Goal: Task Accomplishment & Management: Manage account settings

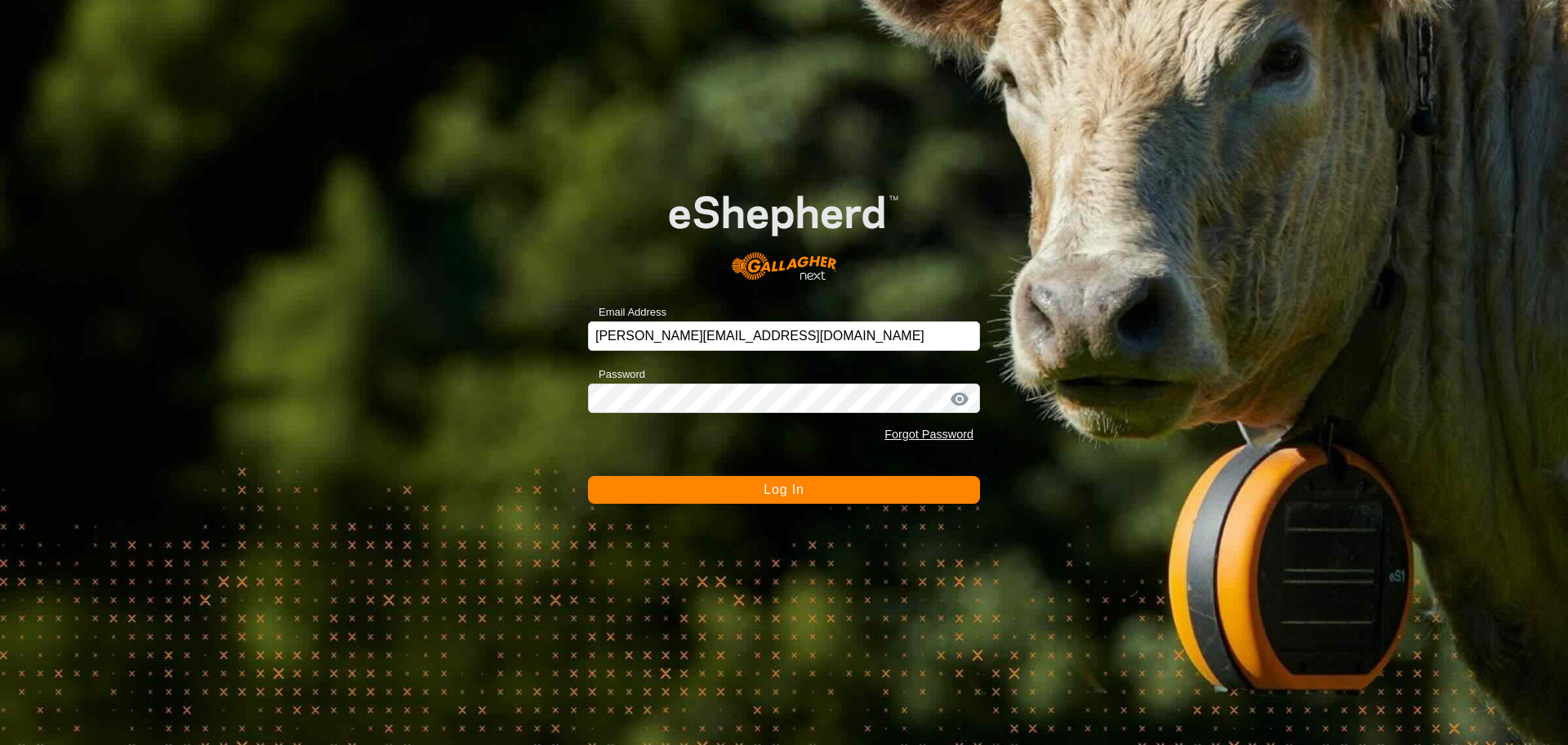
click at [793, 495] on span "Log In" at bounding box center [784, 490] width 40 height 14
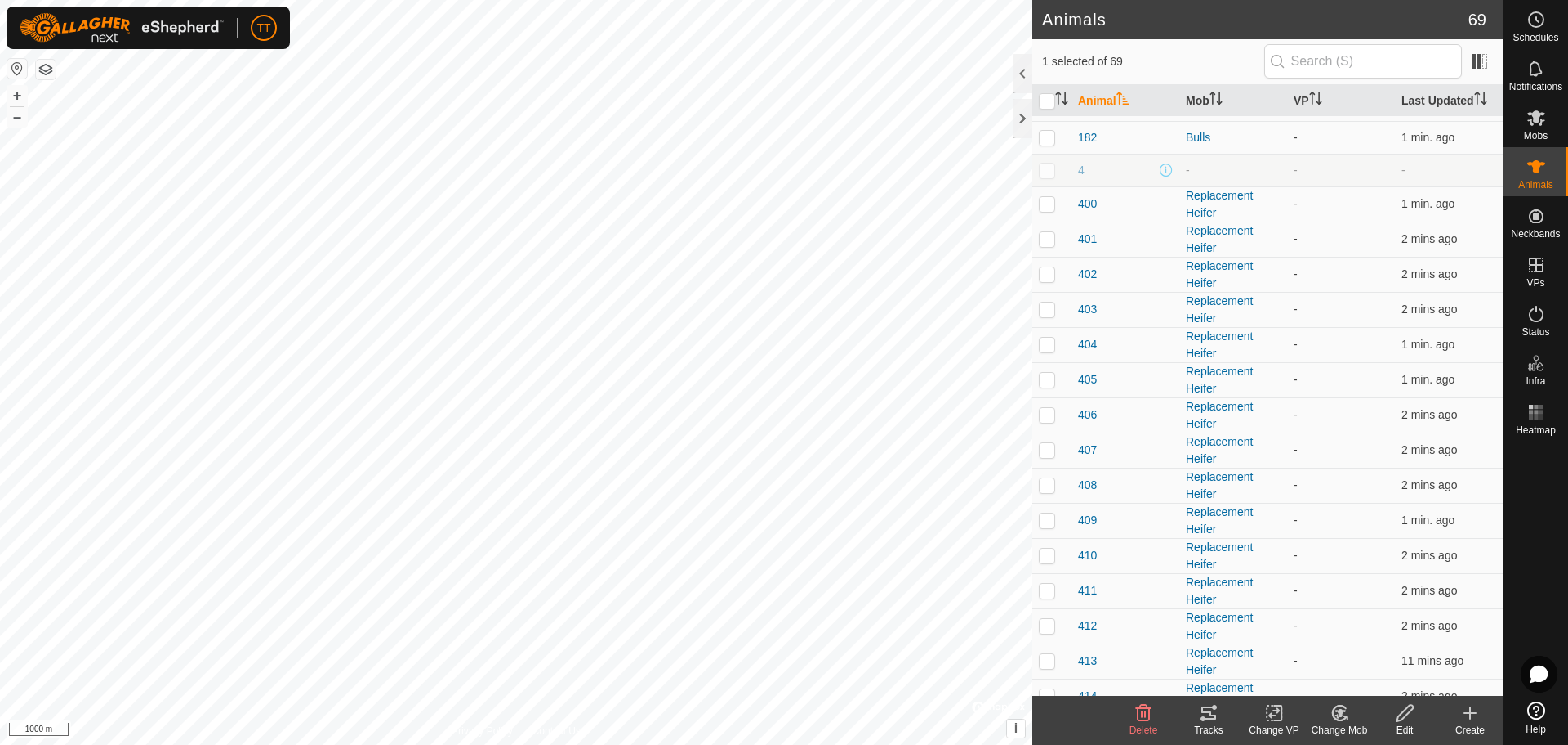
scroll to position [491, 0]
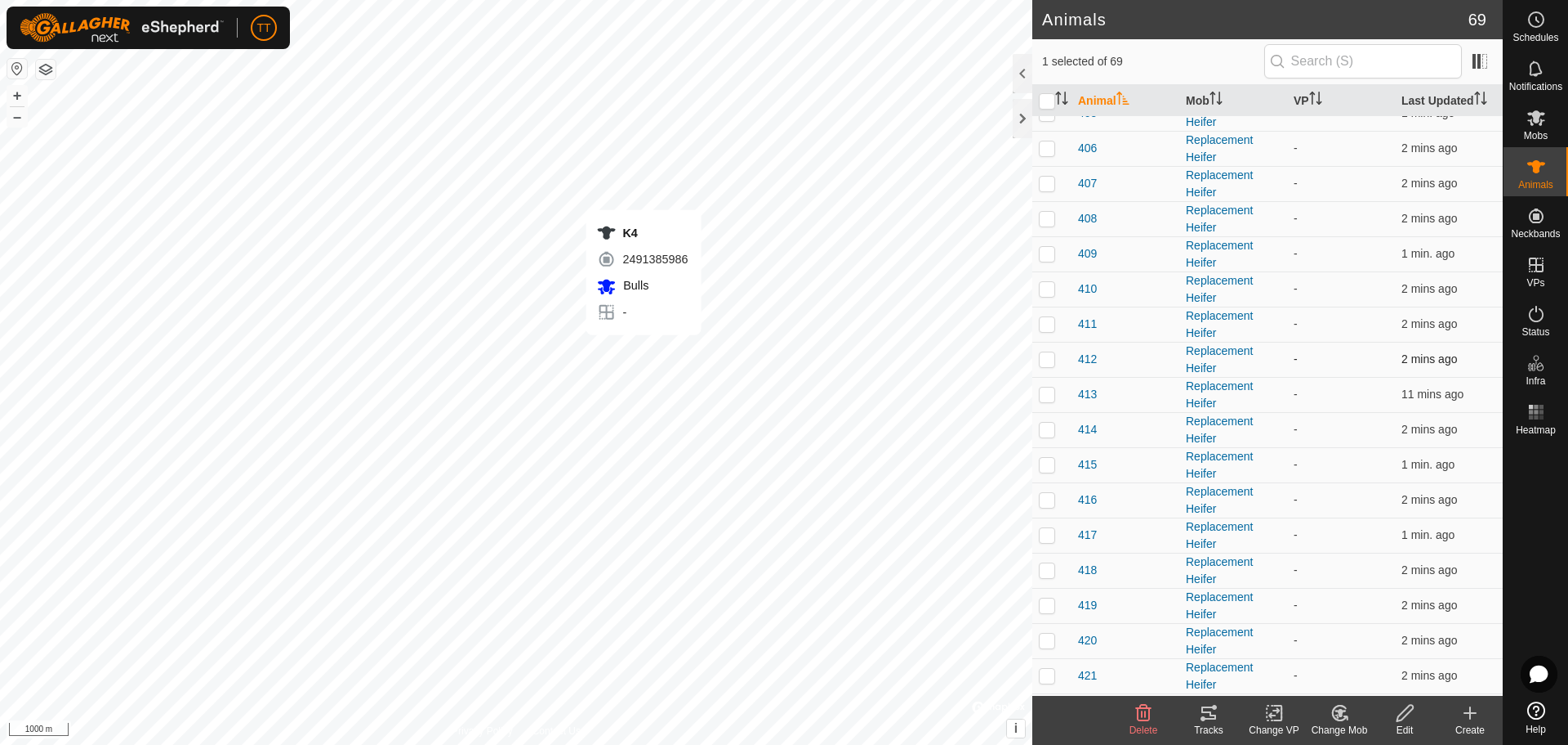
checkbox input "false"
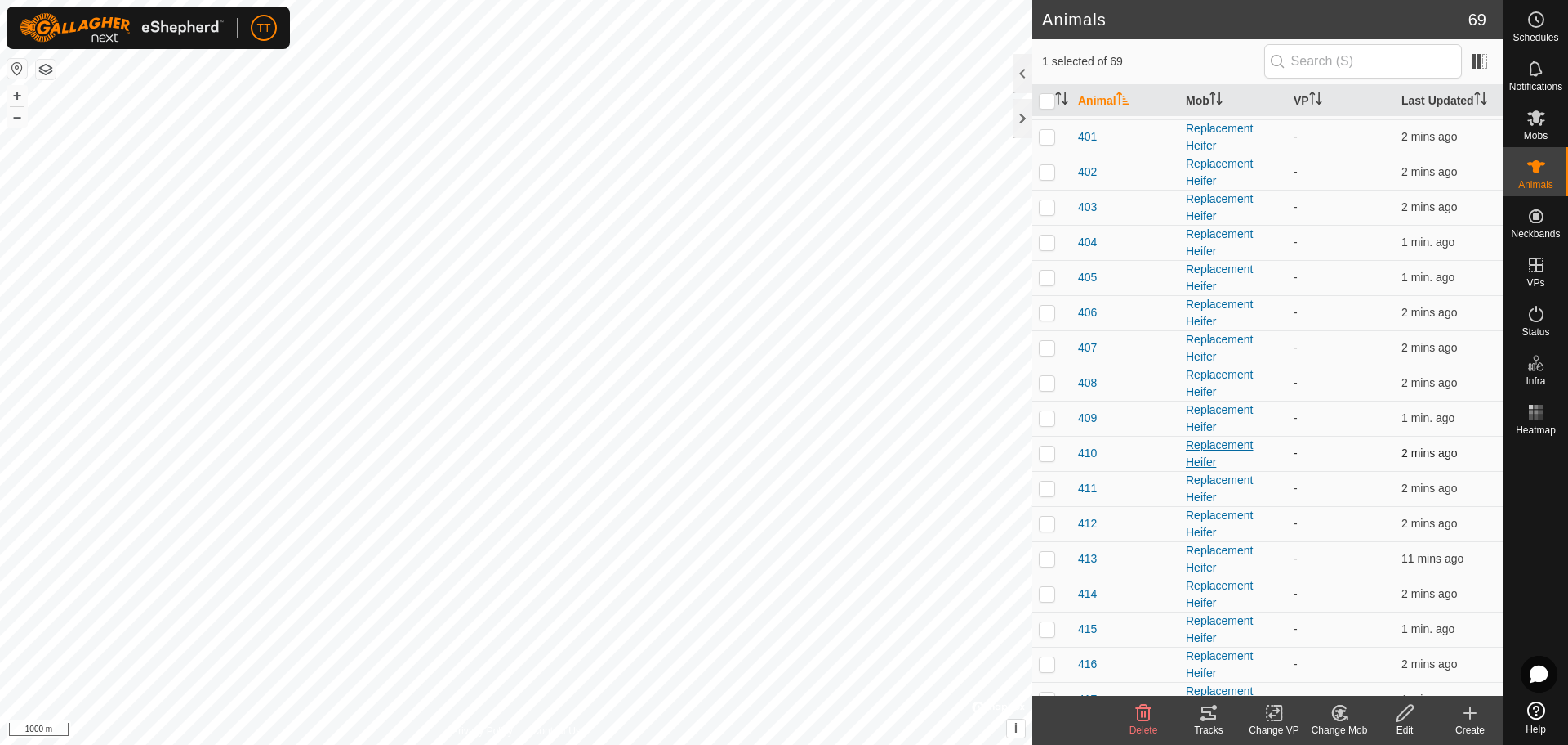
scroll to position [0, 0]
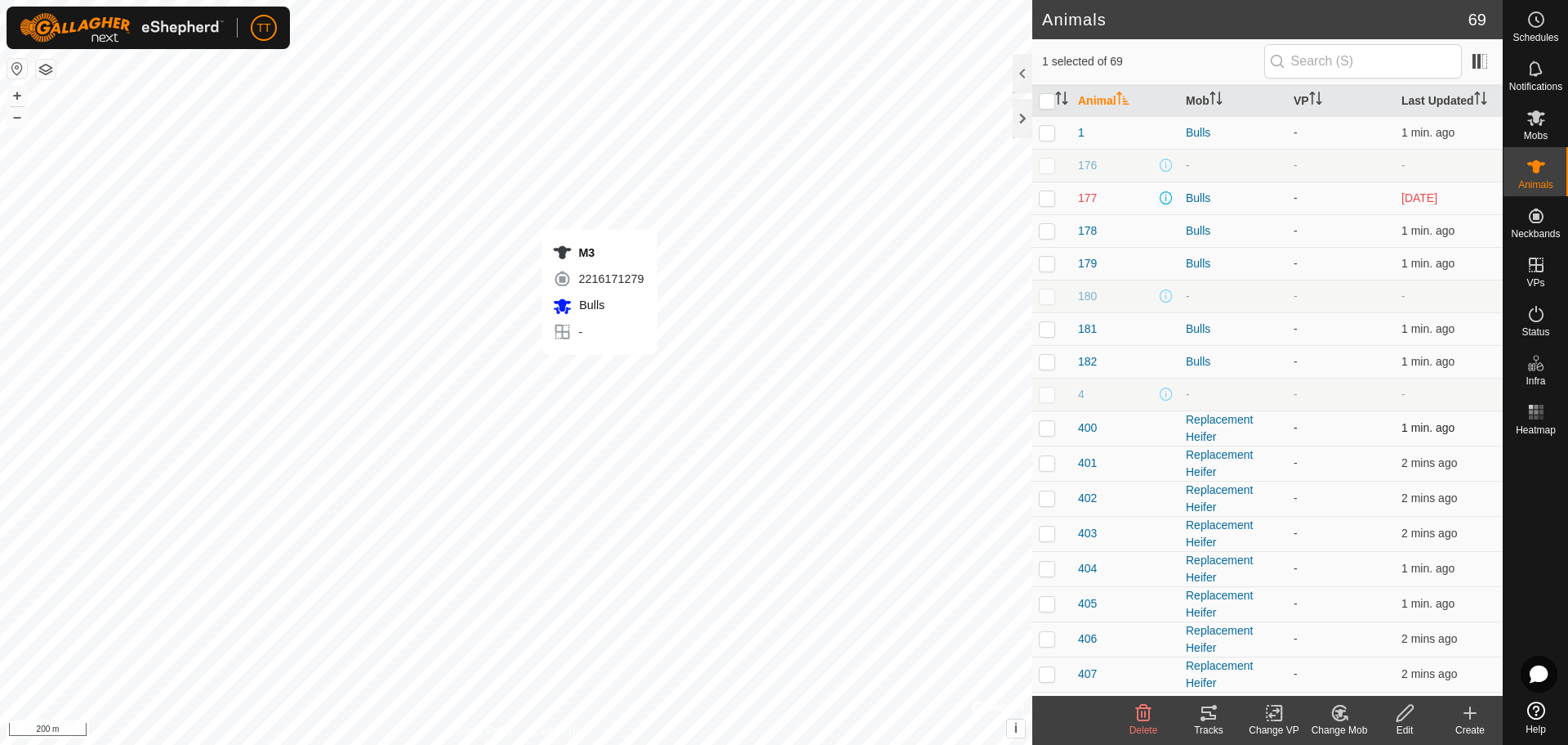
checkbox input "false"
checkbox input "true"
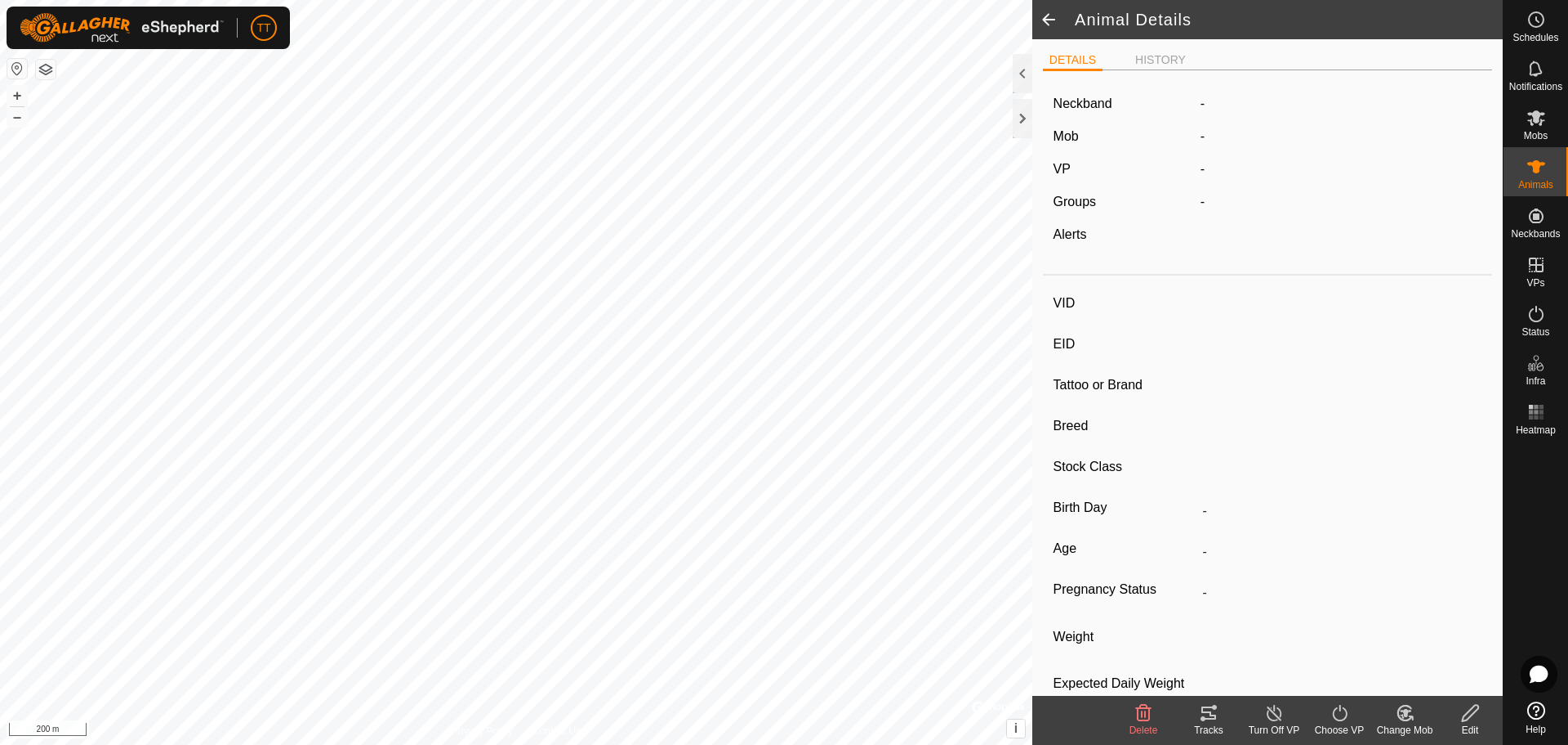
type input "M3"
type input "124000182352277"
type input "77"
type input "Angus Cross"
type input "Bull"
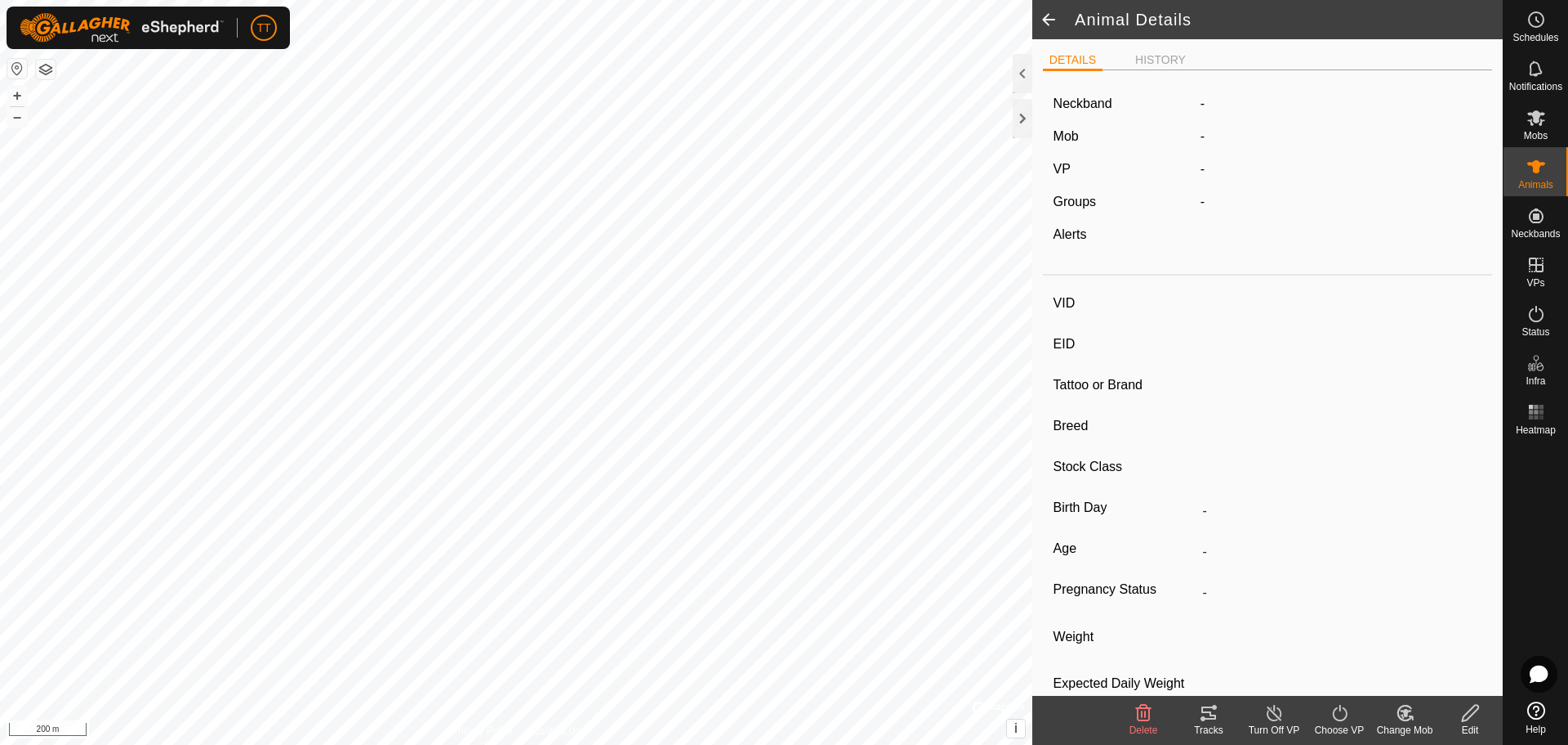
type input "01/2024"
type input "1 year 7 months"
type input "0 kg"
type input "-"
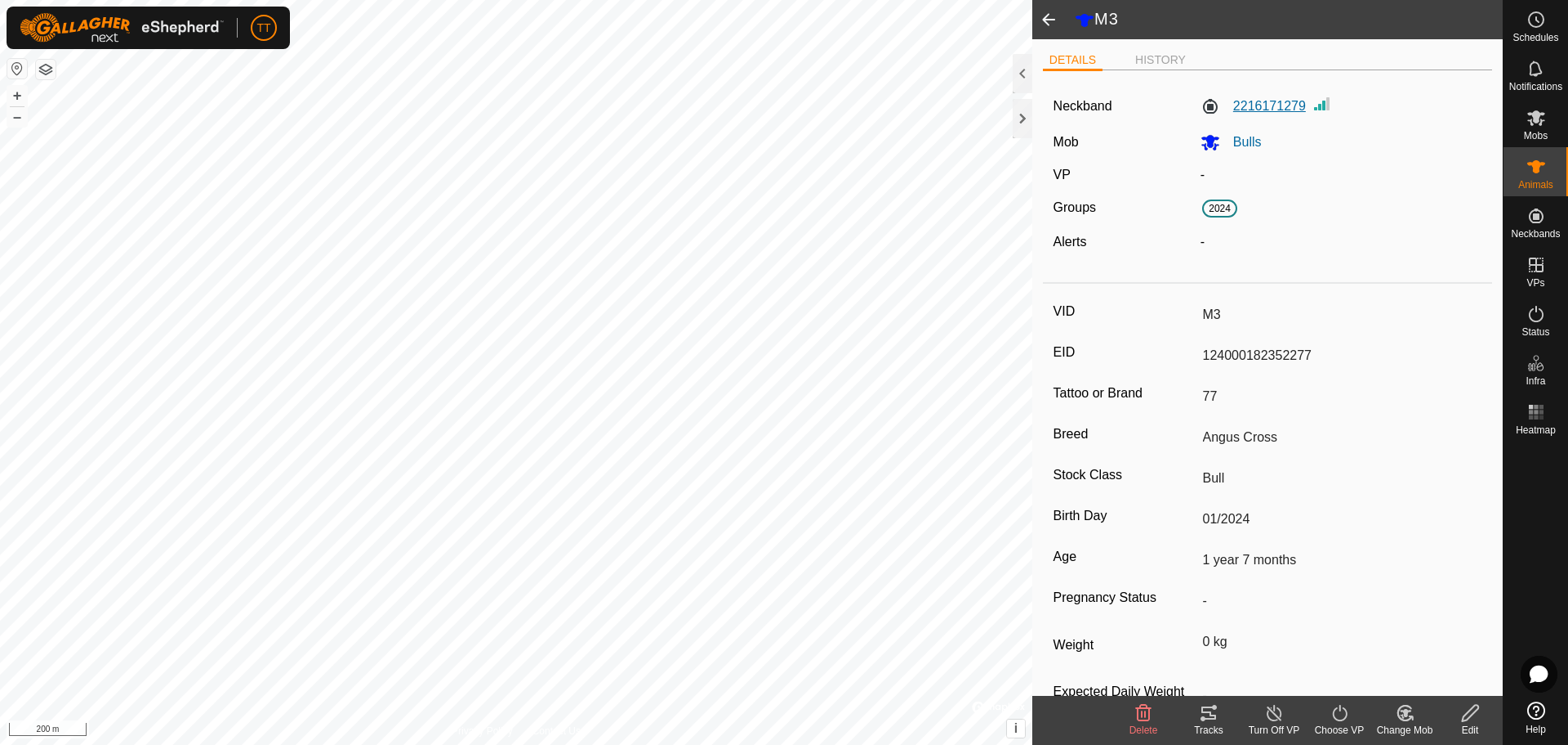
click at [1291, 102] on label "2216171279" at bounding box center [1253, 106] width 105 height 19
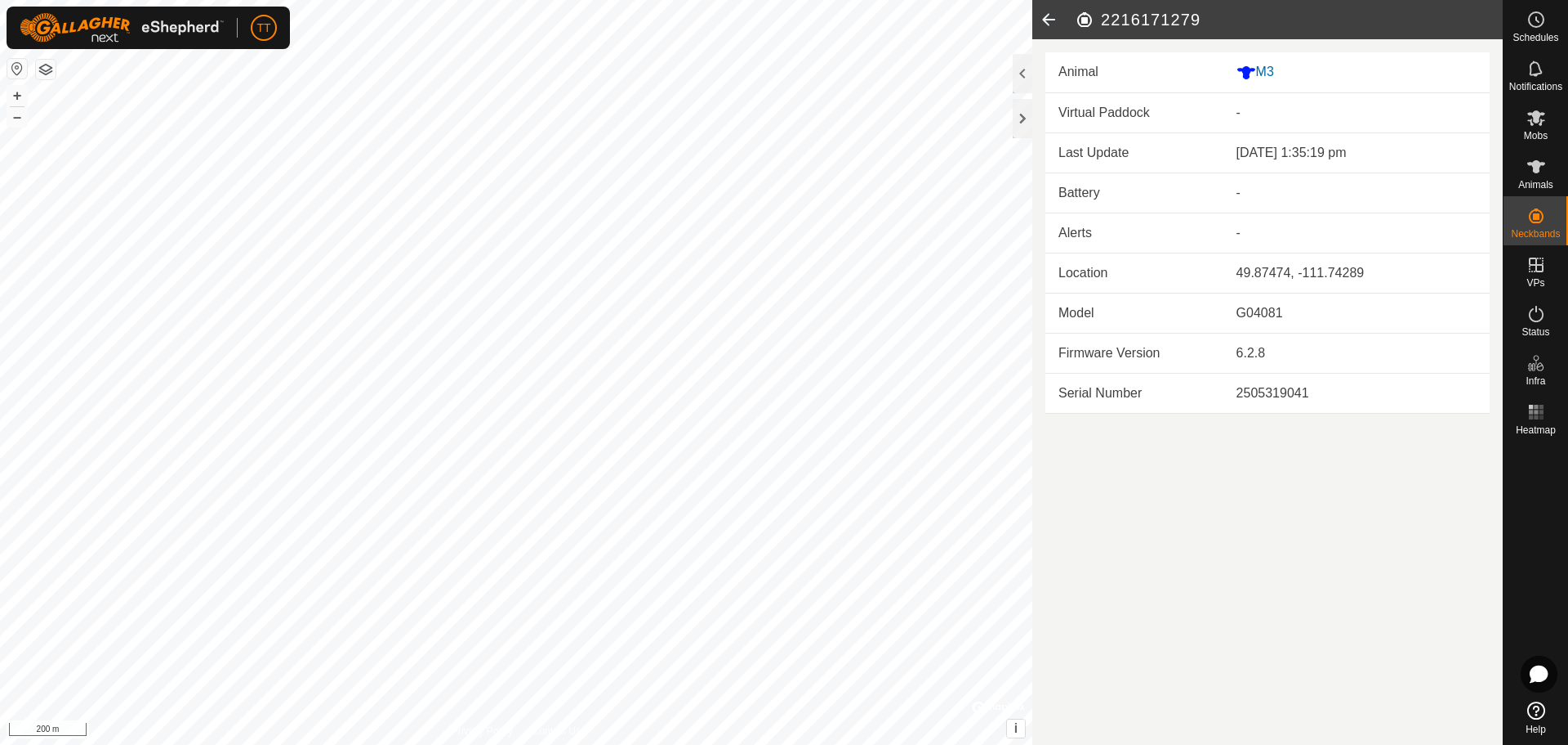
click at [1050, 25] on icon at bounding box center [1048, 19] width 32 height 39
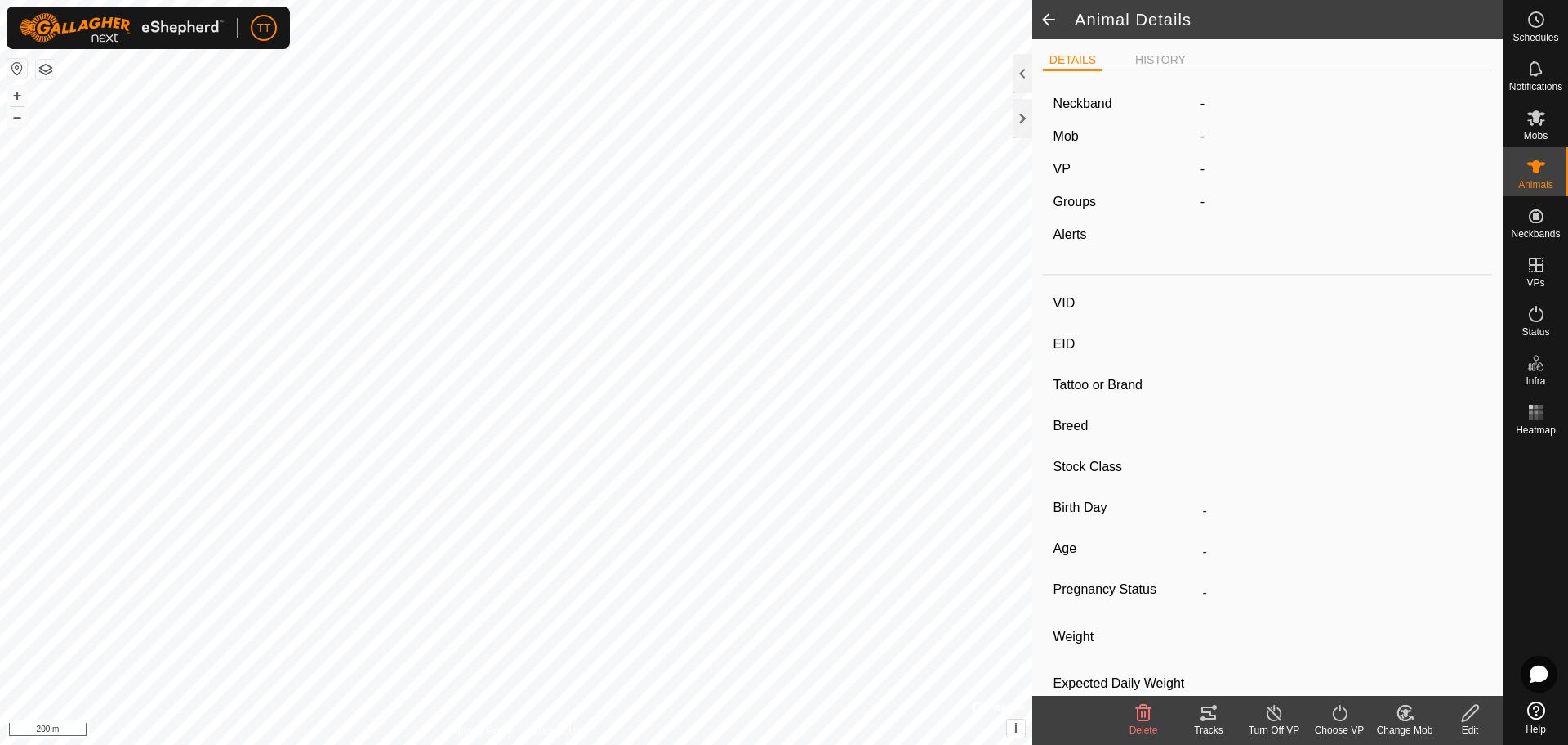
type input "M3"
type input "124000182352277"
type input "77"
type input "Angus Cross"
type input "Bull"
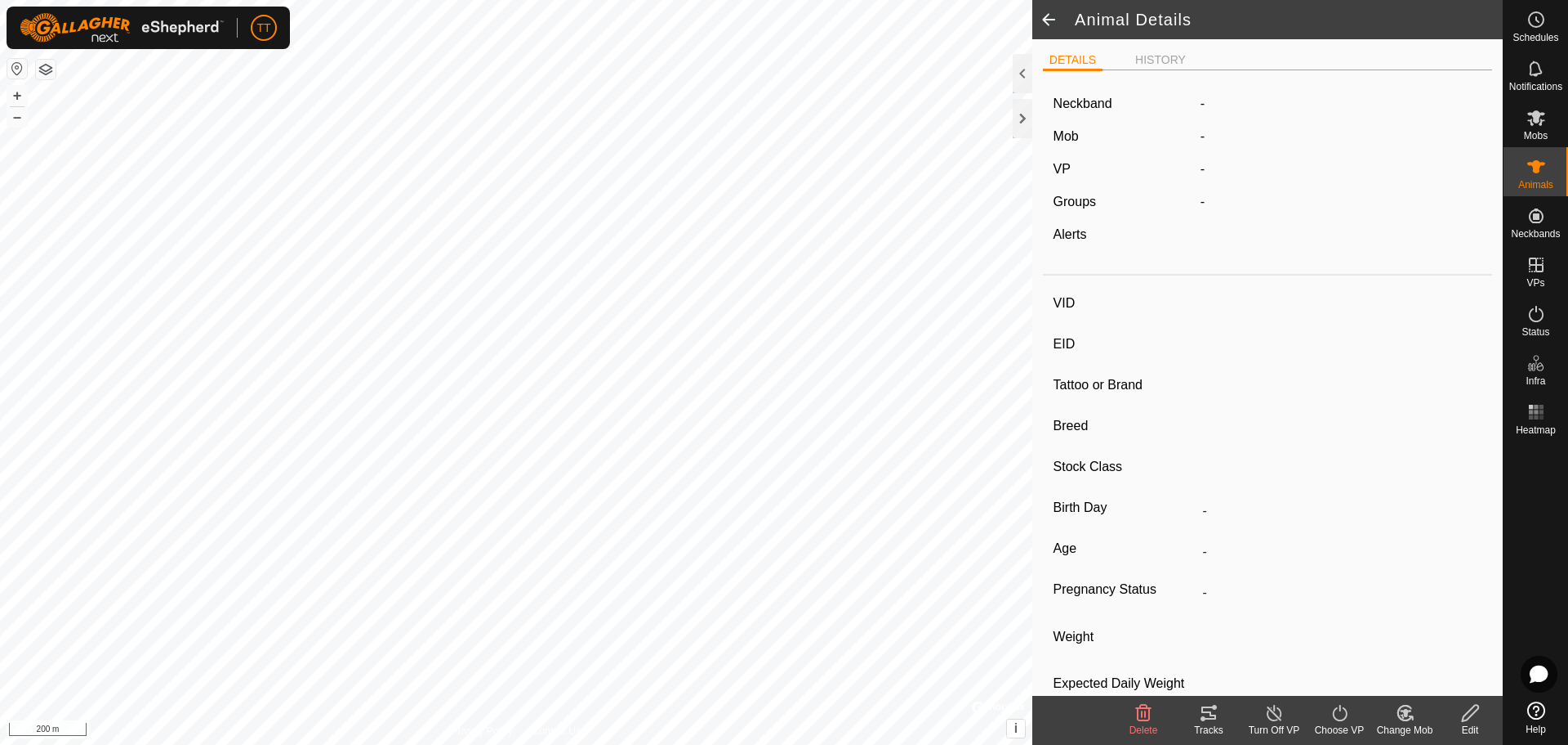
type input "01/2024"
type input "1 year 7 months"
type input "0 kg"
type input "-"
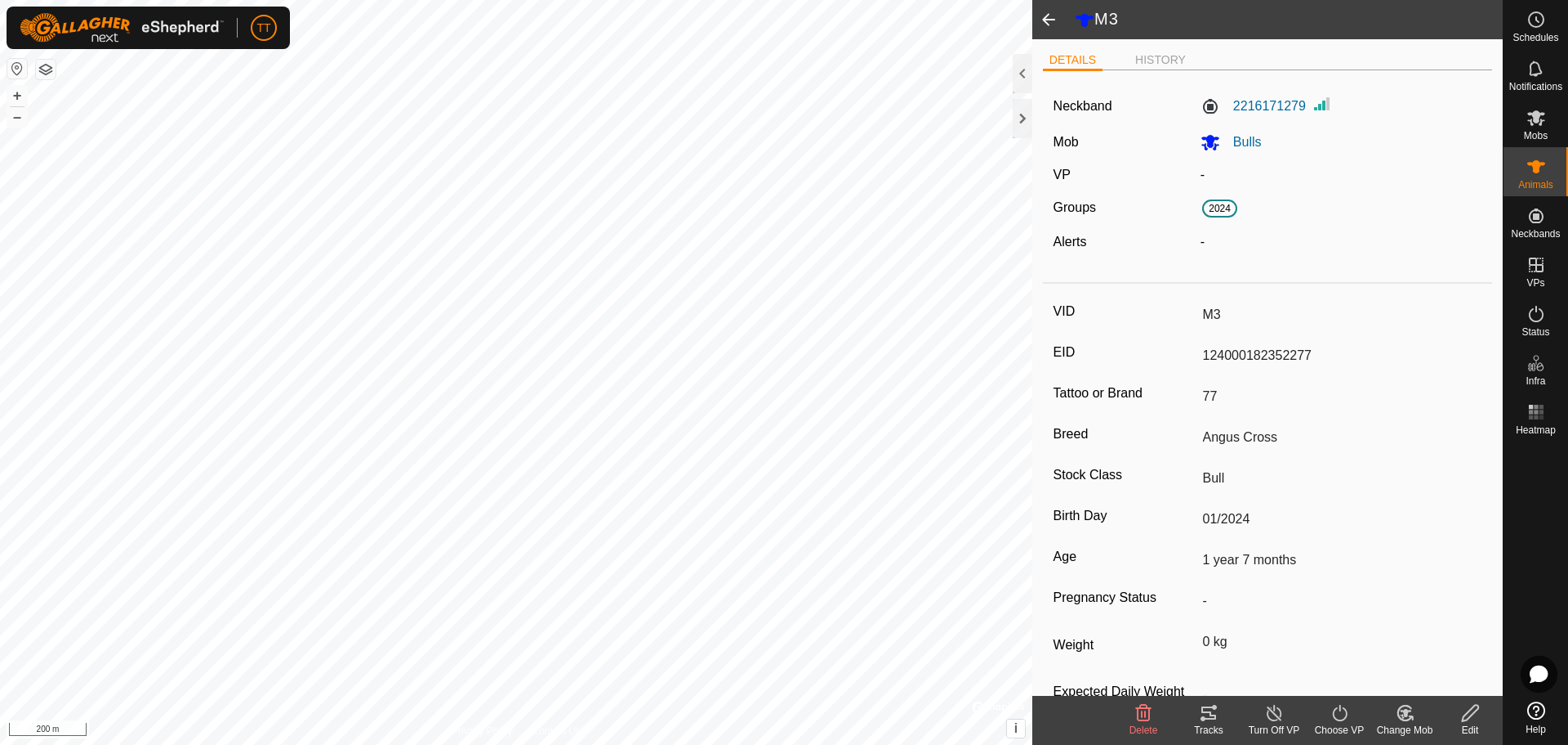
click at [1472, 720] on icon at bounding box center [1470, 713] width 20 height 19
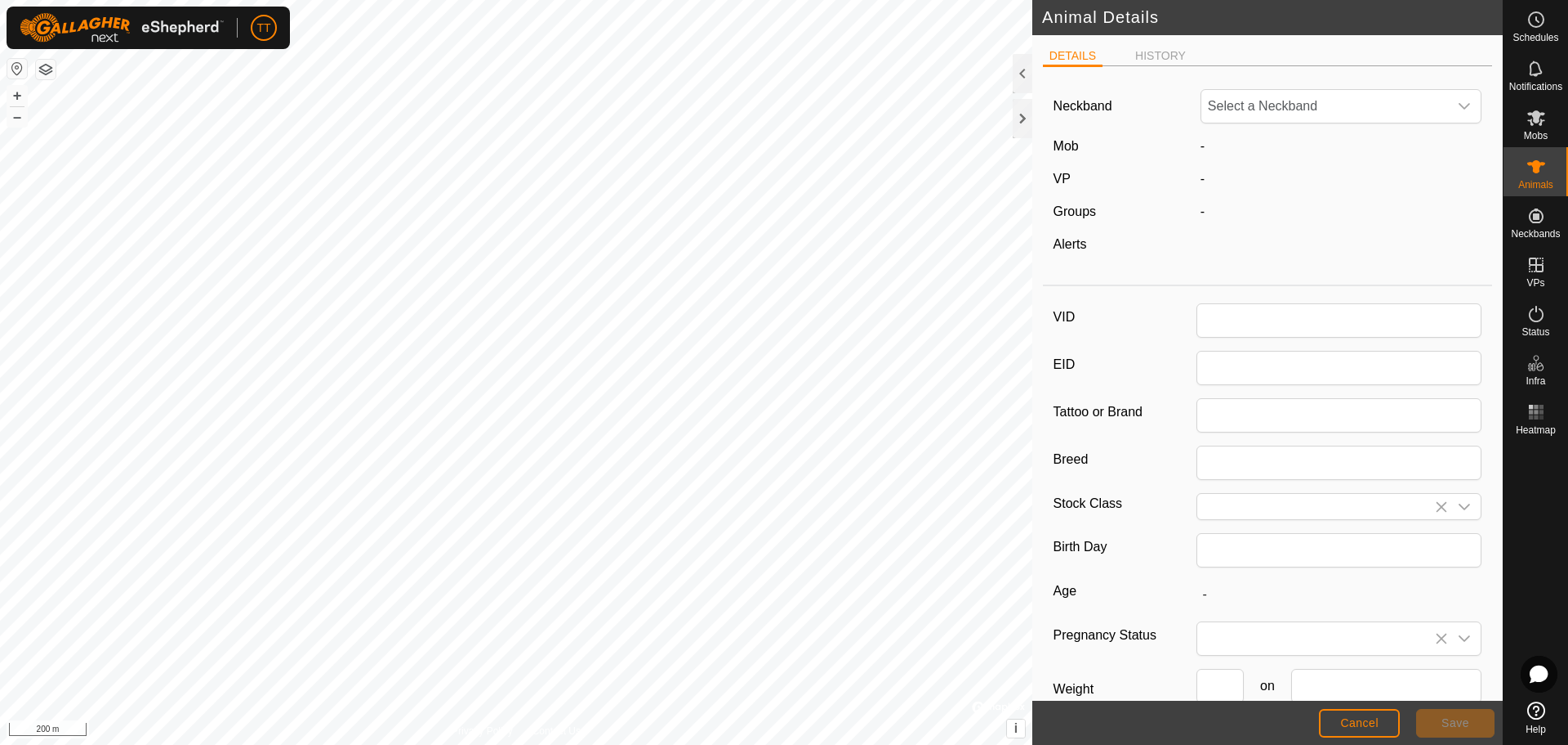
type input "M3"
type input "124000182352277"
type input "77"
type input "Angus Cross"
type input "Bull"
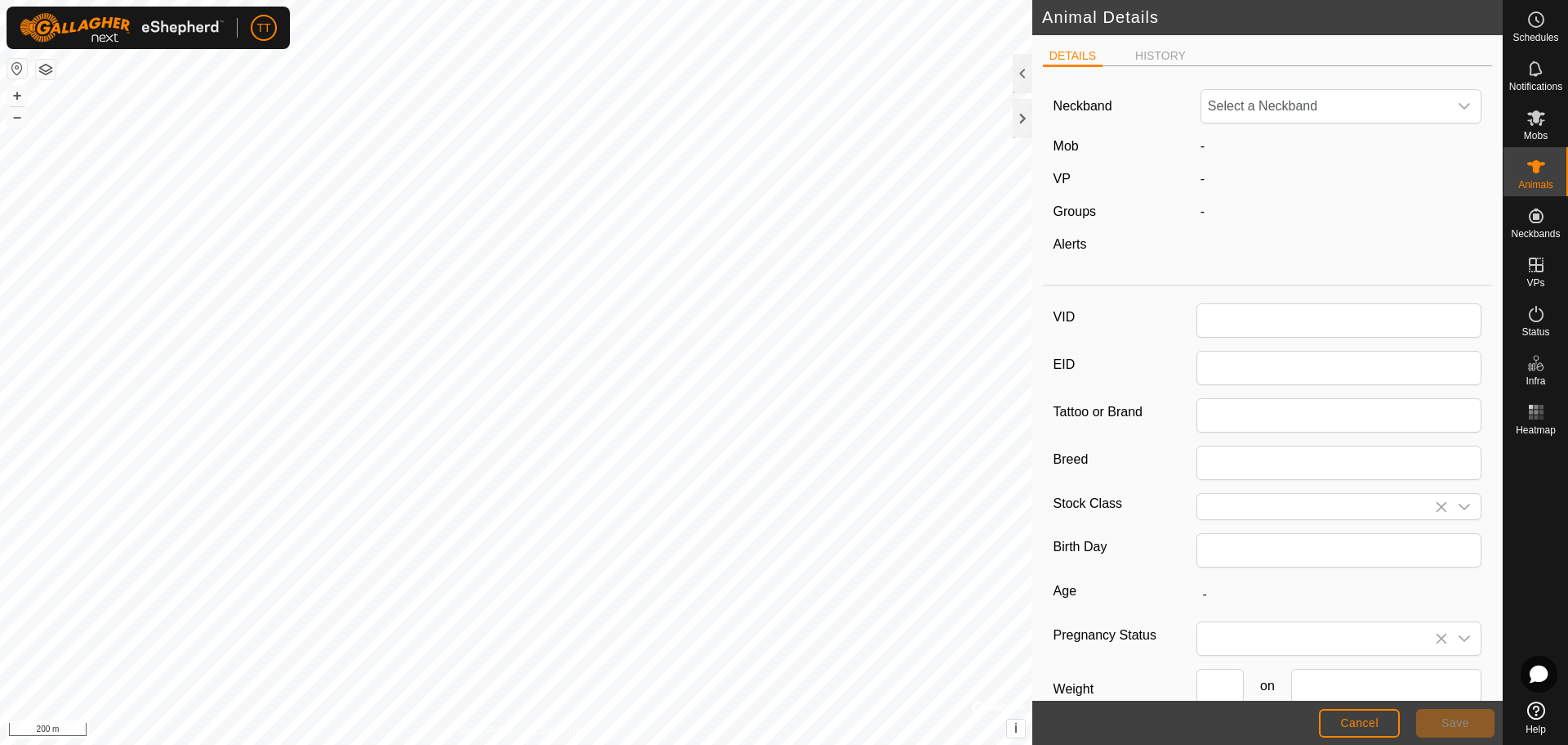
type input "01/2024"
type input "1 year 7 months"
type input "0"
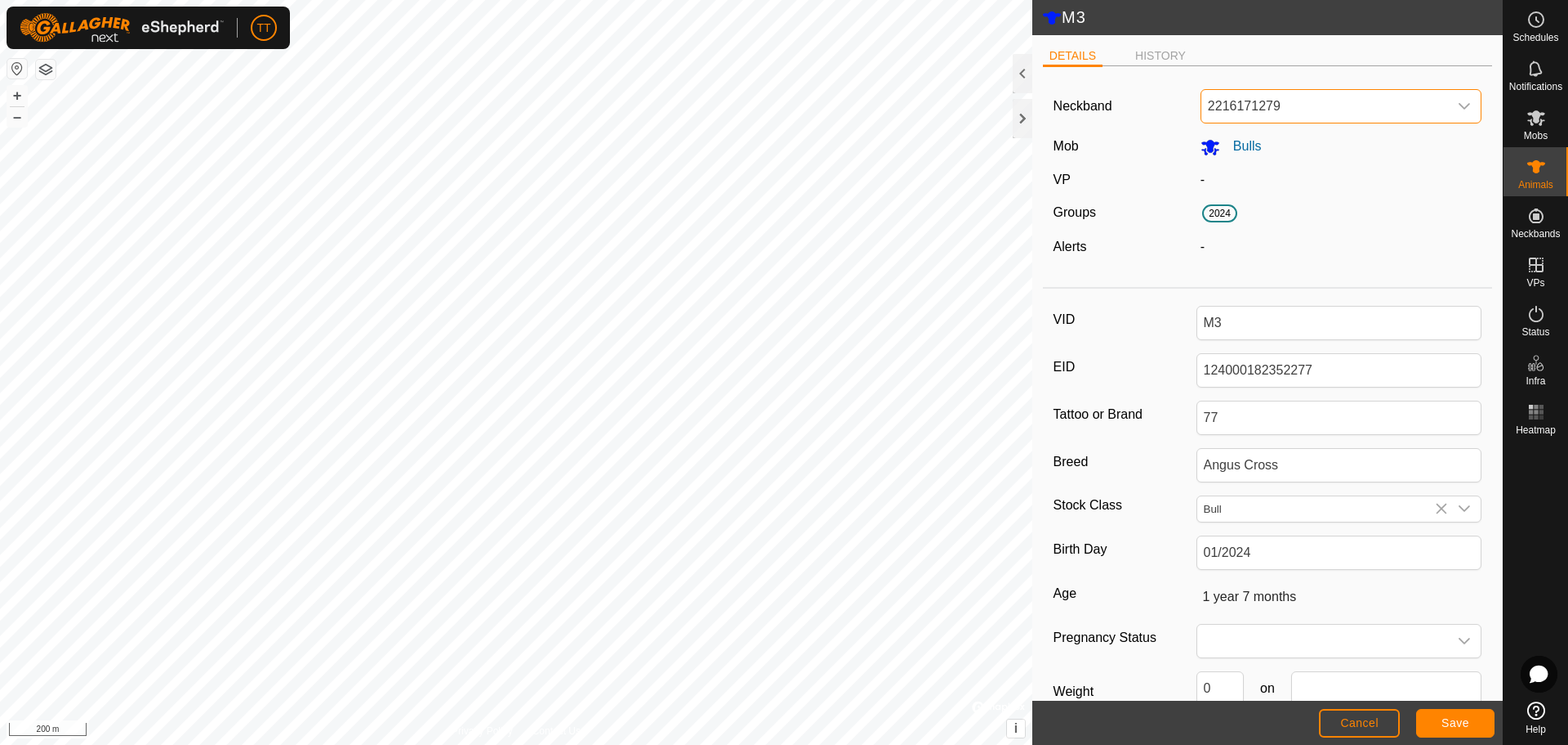
click at [1281, 119] on span "2216171279" at bounding box center [1325, 105] width 247 height 32
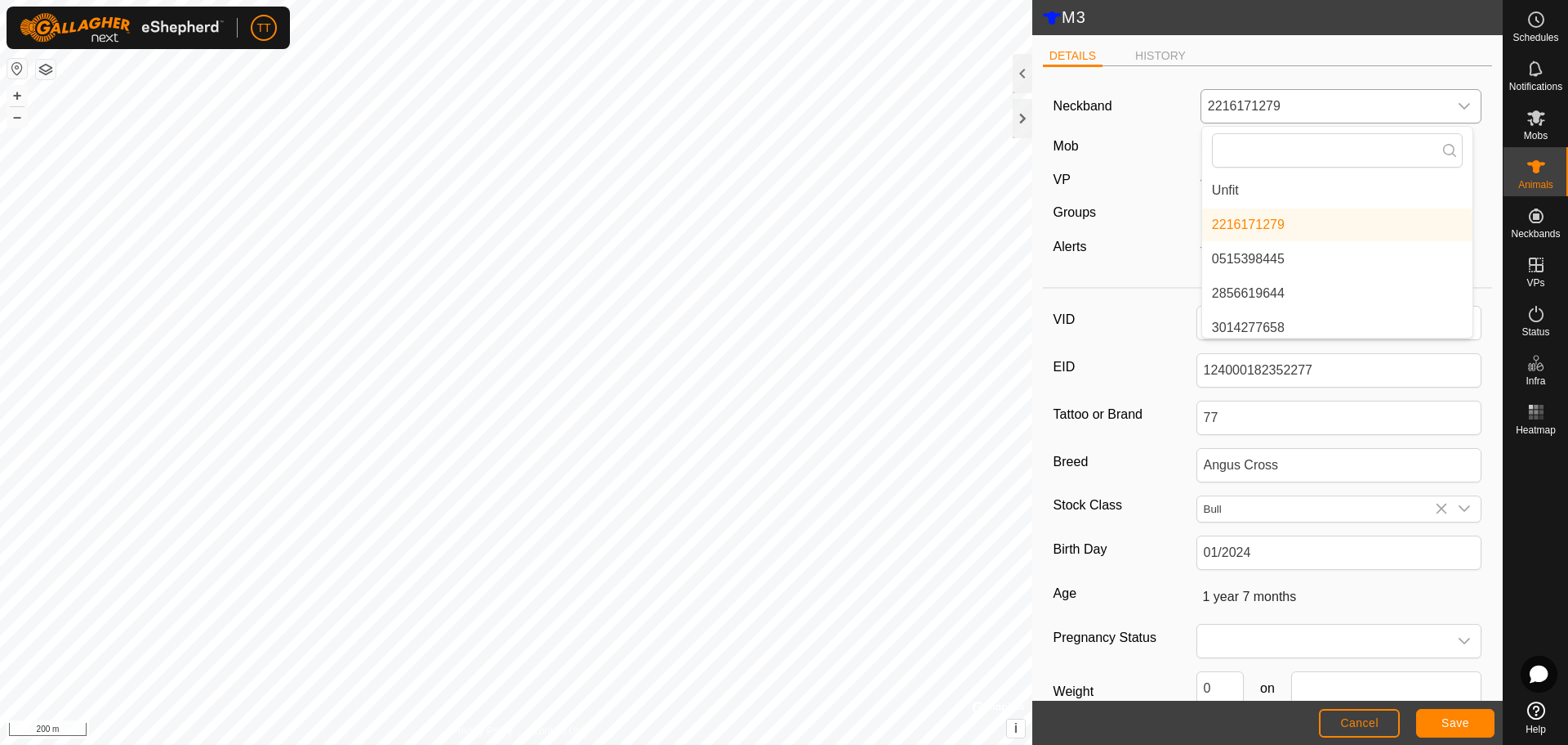
click at [1256, 186] on li "Unfit" at bounding box center [1337, 190] width 270 height 32
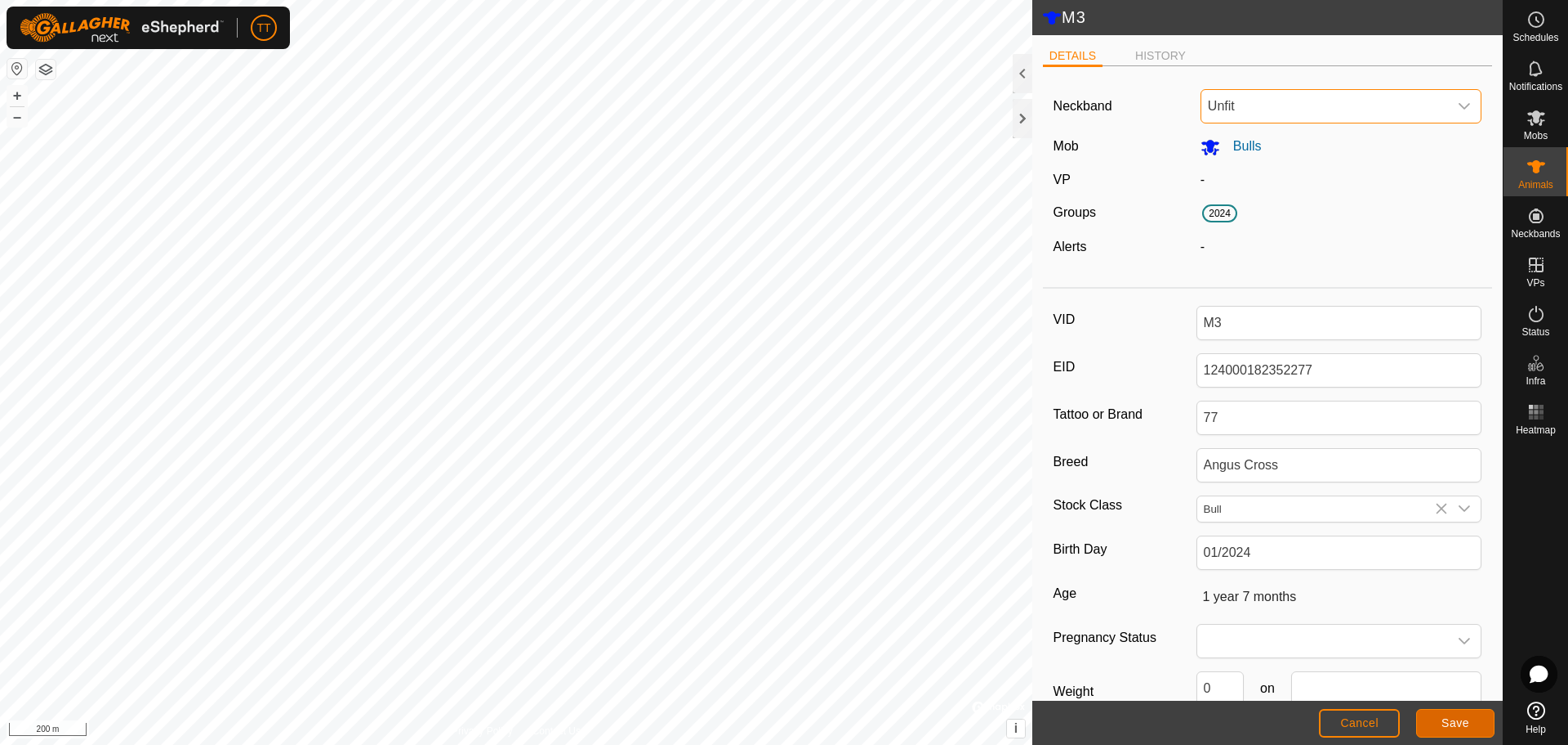
click at [1465, 721] on span "Save" at bounding box center [1456, 722] width 28 height 13
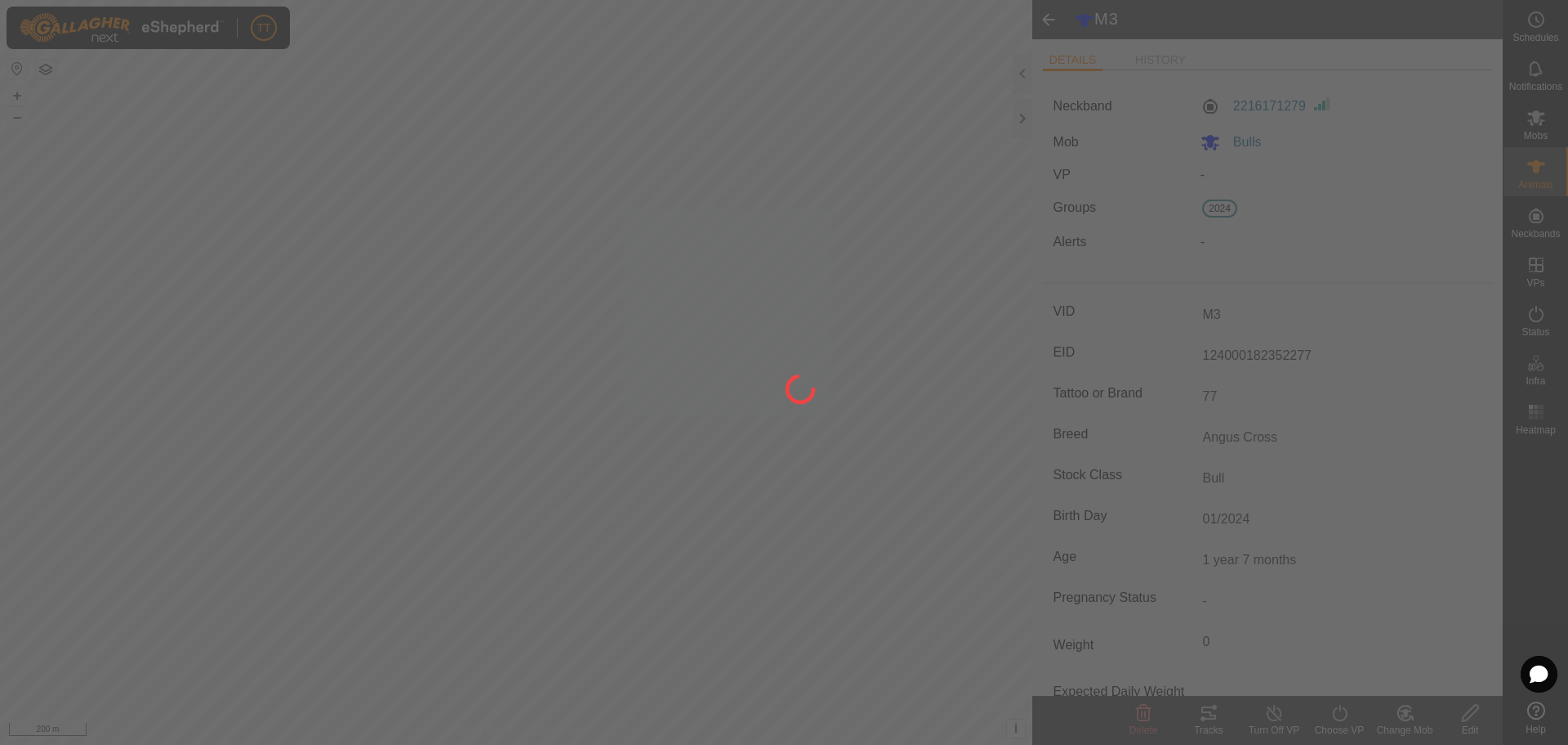
type input "0 kg"
type input "-"
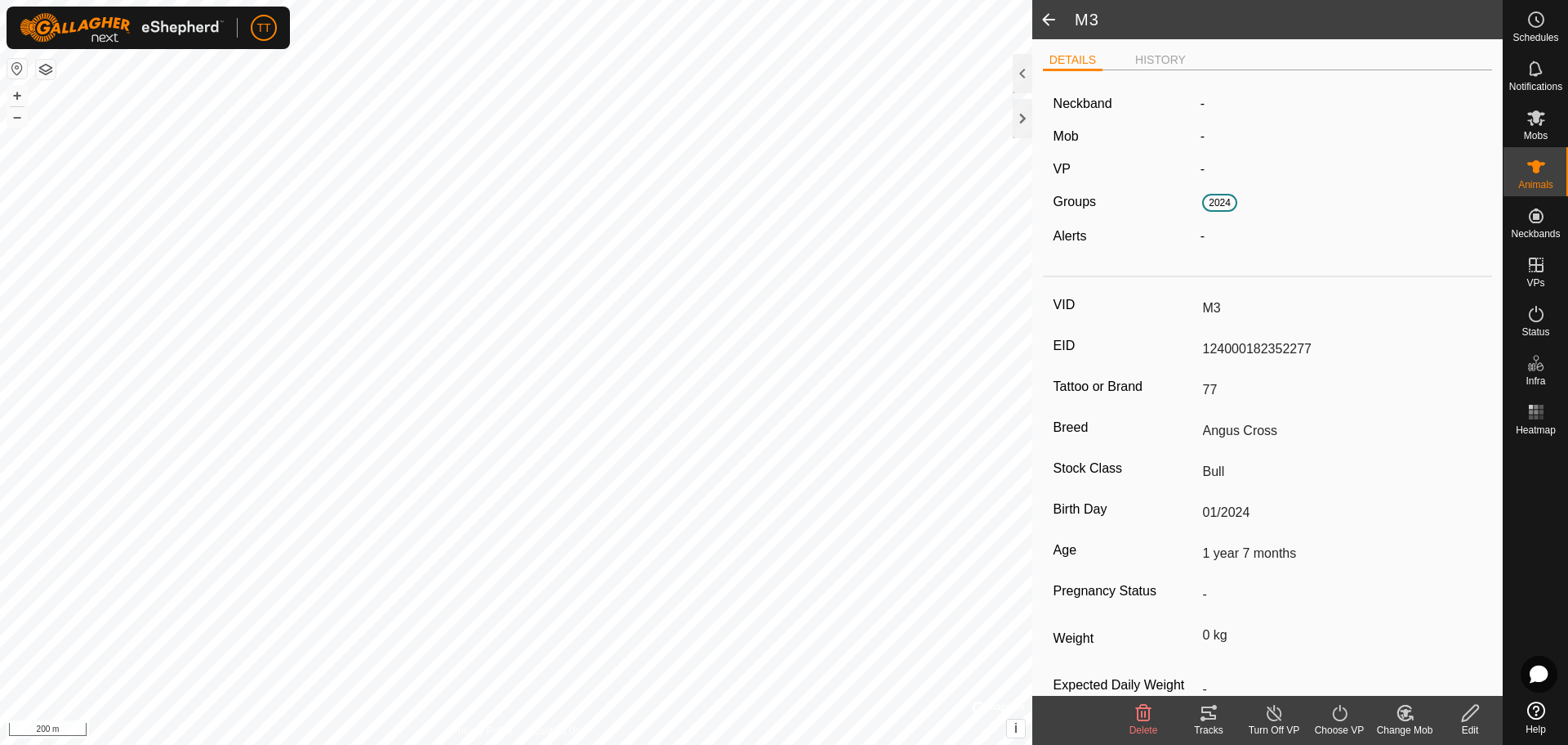
click at [1048, 18] on span at bounding box center [1048, 19] width 32 height 39
type input "M3"
type input "124000182352277"
type input "77"
type input "Angus Cross"
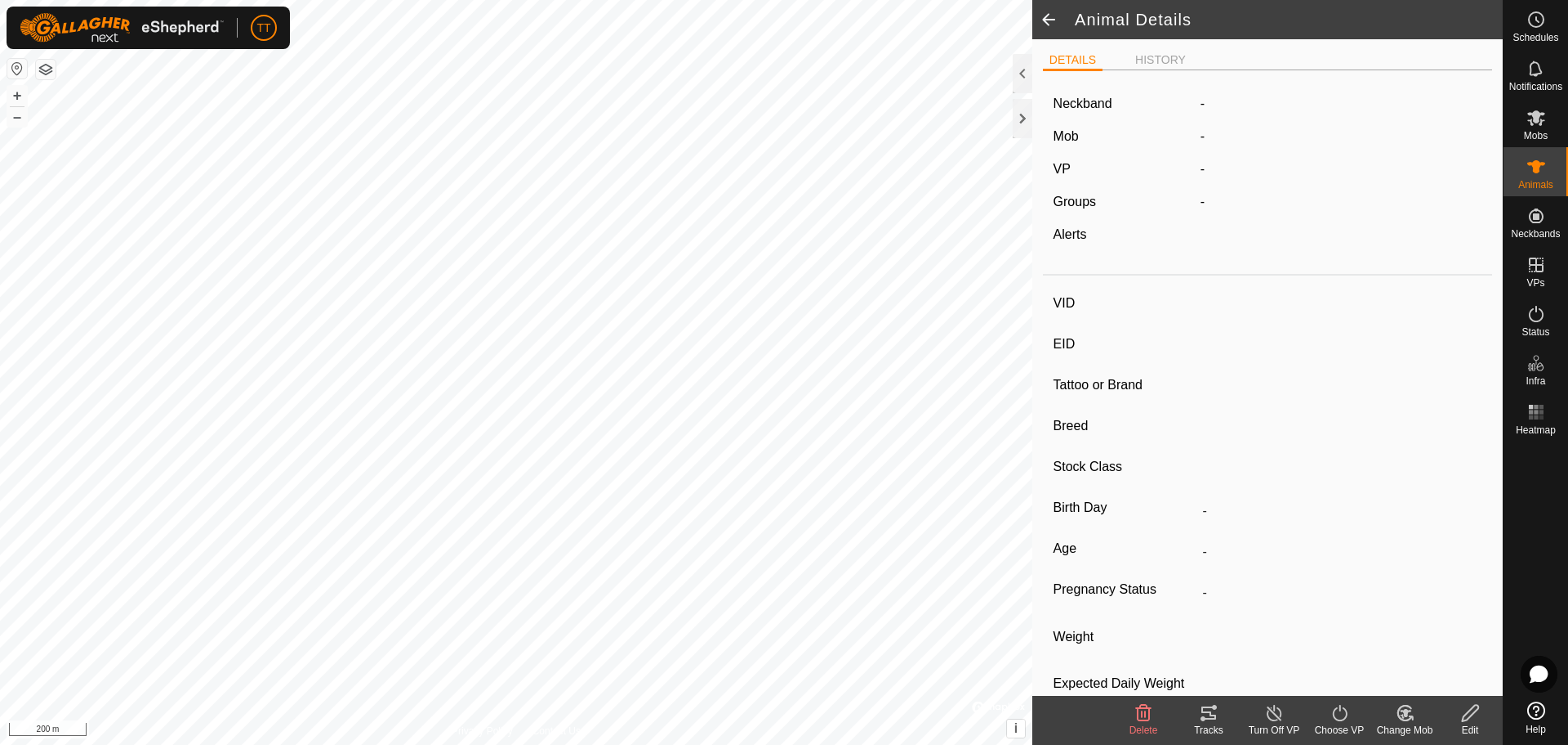
type input "Bull"
type input "01/2024"
type input "1 year 7 months"
type input "0 kg"
type input "-"
